Goal: Transaction & Acquisition: Obtain resource

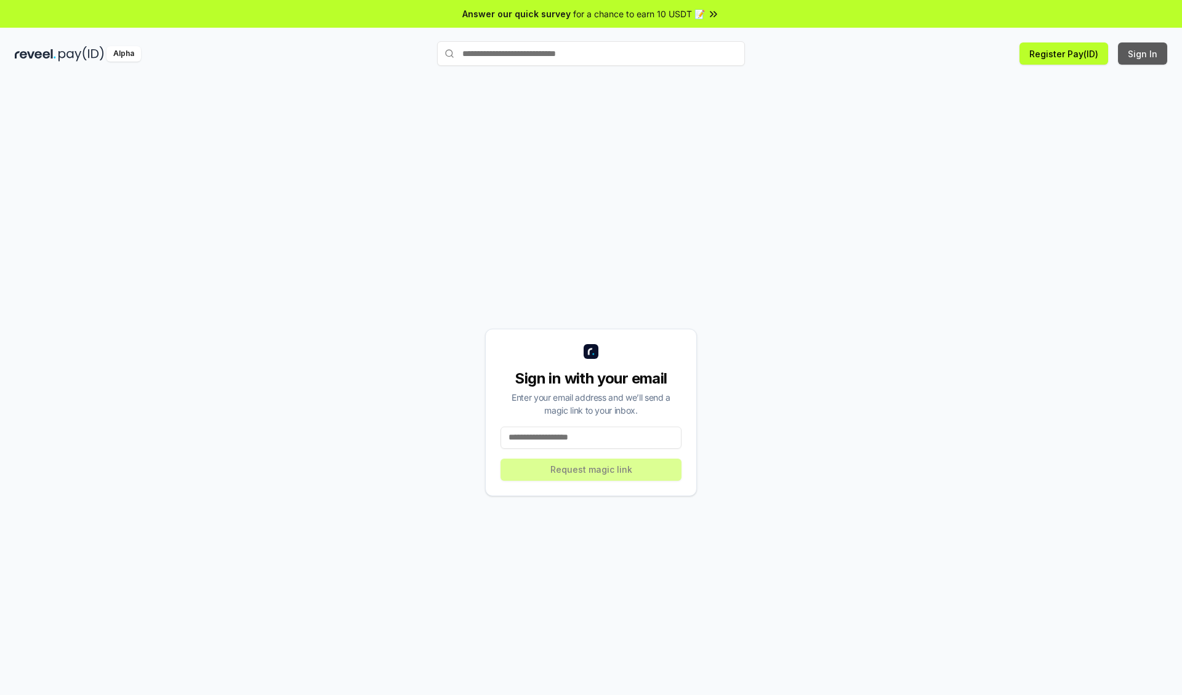
click at [1143, 54] on button "Sign In" at bounding box center [1142, 53] width 49 height 22
type input "**********"
click at [591, 469] on button "Request magic link" at bounding box center [590, 470] width 181 height 22
